Goal: Information Seeking & Learning: Learn about a topic

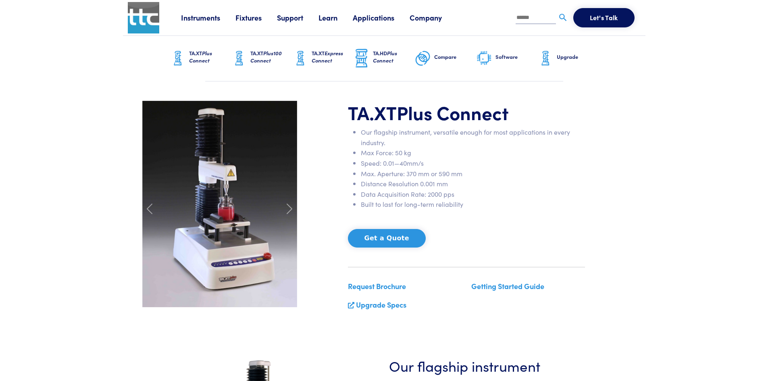
click at [419, 112] on span "Plus Connect" at bounding box center [453, 112] width 112 height 26
click at [209, 55] on span "Plus Connect" at bounding box center [200, 56] width 23 height 15
click at [293, 209] on span at bounding box center [289, 208] width 13 height 13
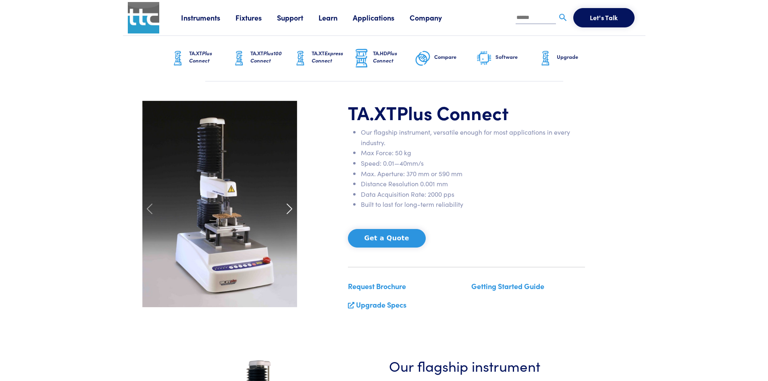
click at [285, 209] on span at bounding box center [289, 208] width 13 height 13
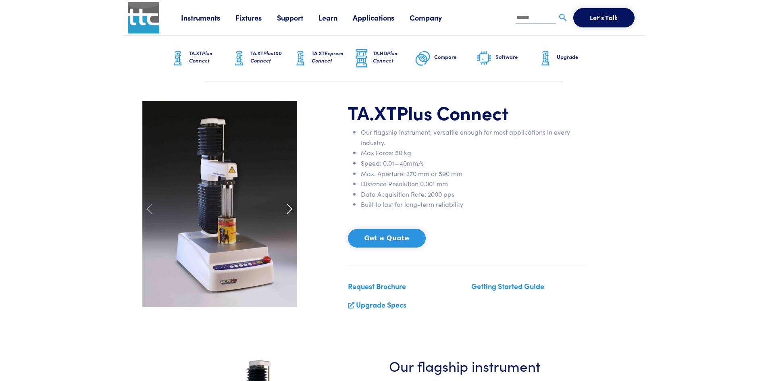
click at [285, 208] on span at bounding box center [289, 208] width 13 height 13
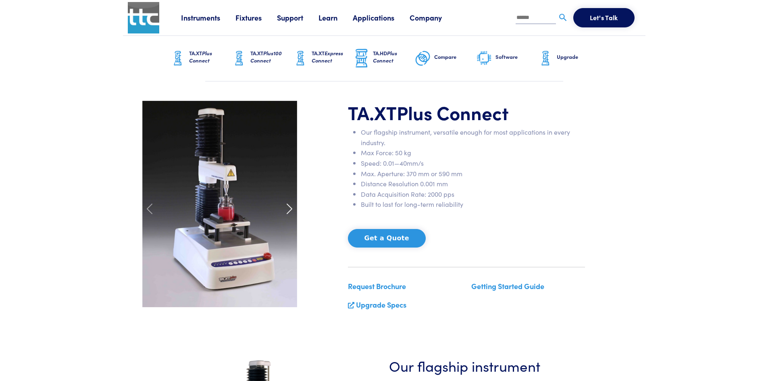
click at [283, 206] on span at bounding box center [289, 208] width 13 height 13
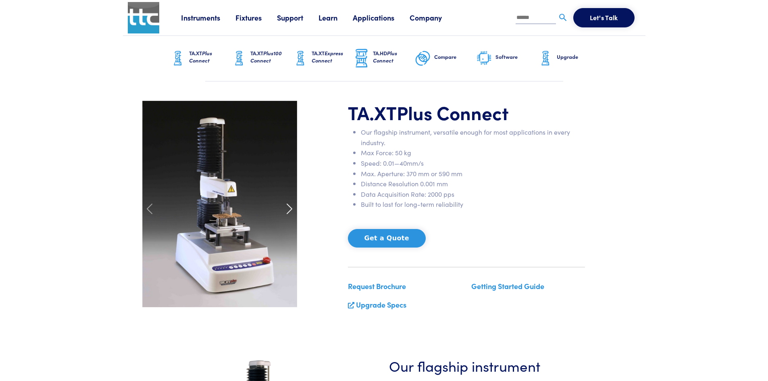
click at [283, 206] on span at bounding box center [289, 208] width 13 height 13
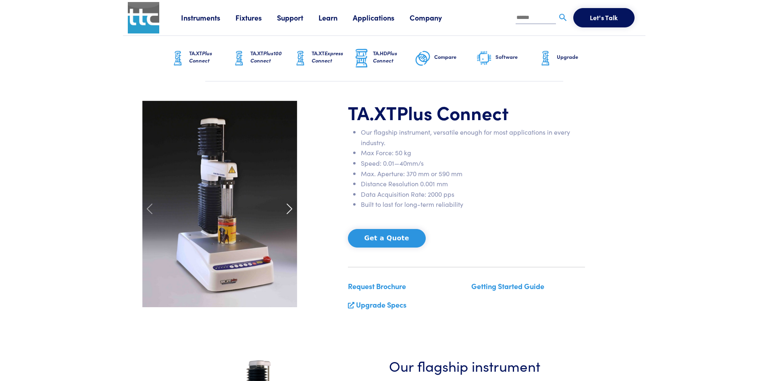
click at [283, 206] on span at bounding box center [289, 208] width 13 height 13
